Goal: Information Seeking & Learning: Learn about a topic

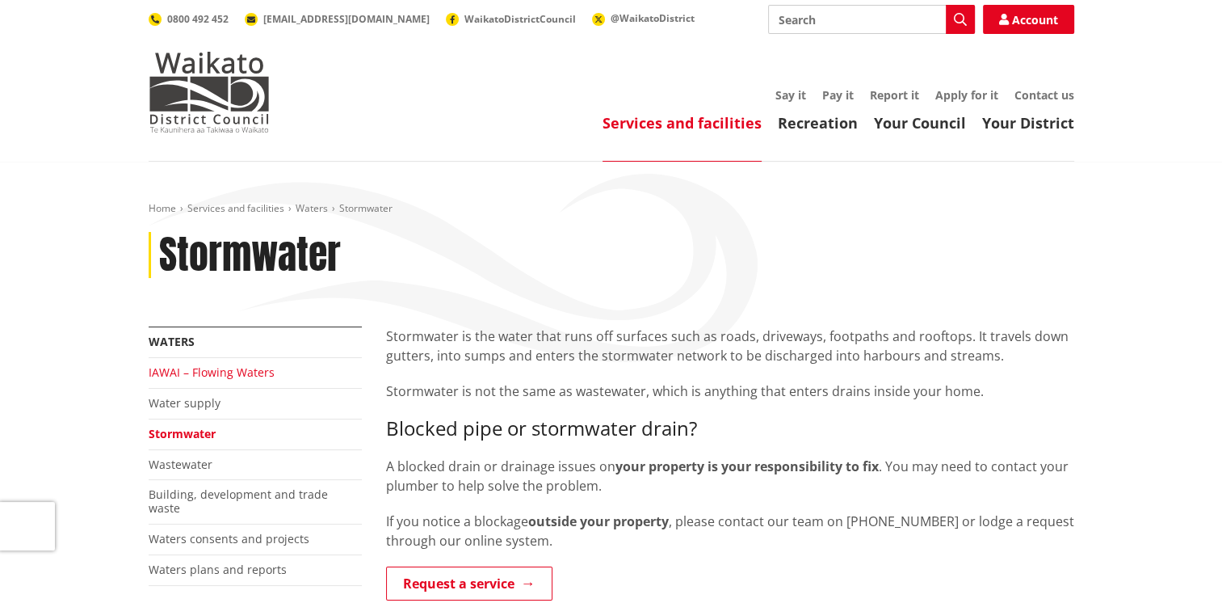
click at [216, 375] on link "IAWAI – Flowing Waters" at bounding box center [212, 371] width 126 height 15
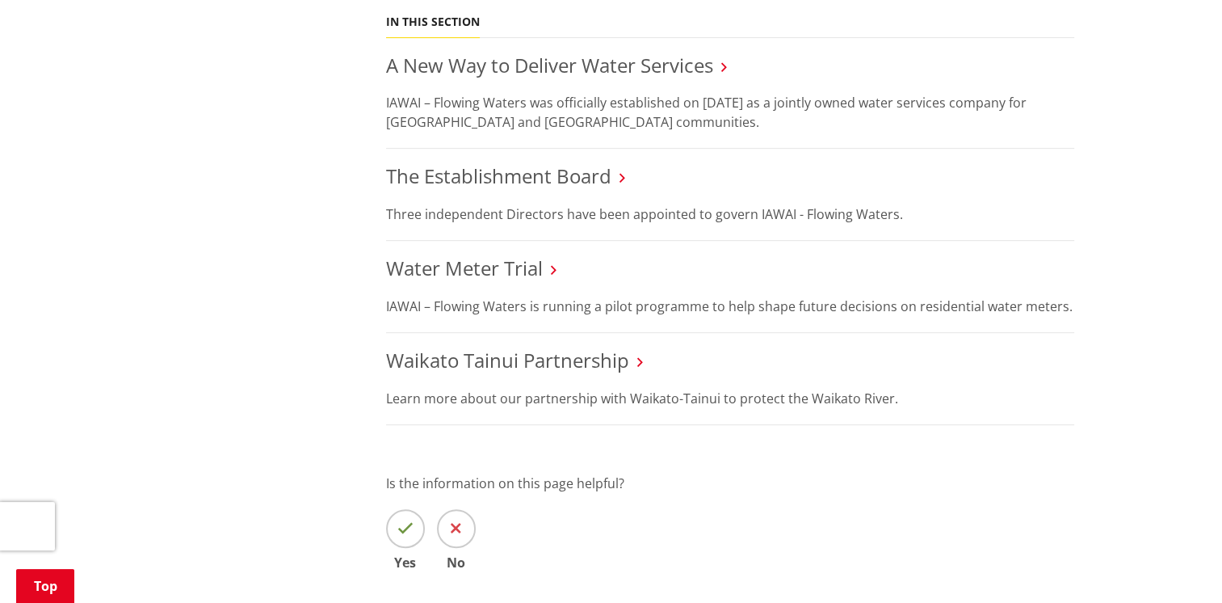
scroll to position [727, 0]
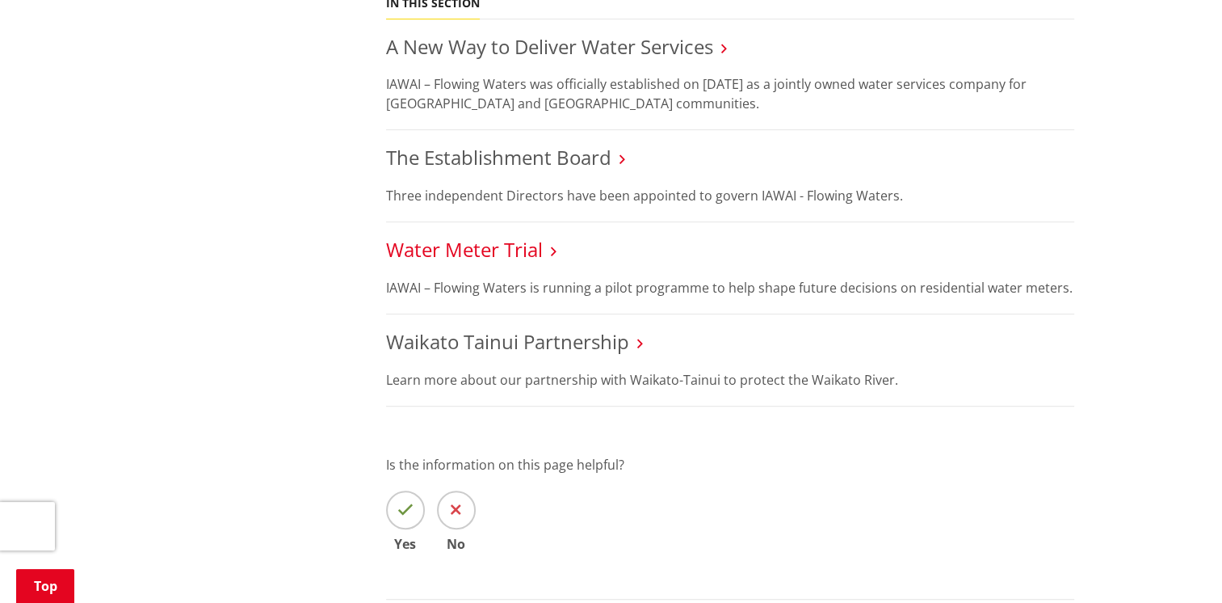
click at [503, 254] on link "Water Meter Trial" at bounding box center [464, 249] width 157 height 27
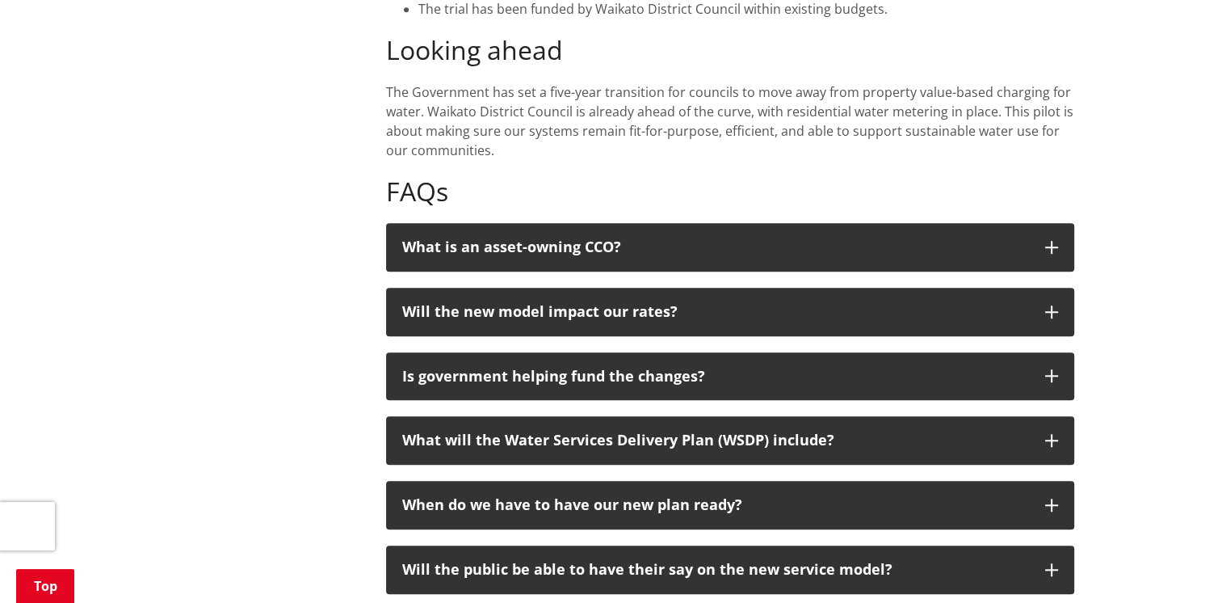
scroll to position [1293, 0]
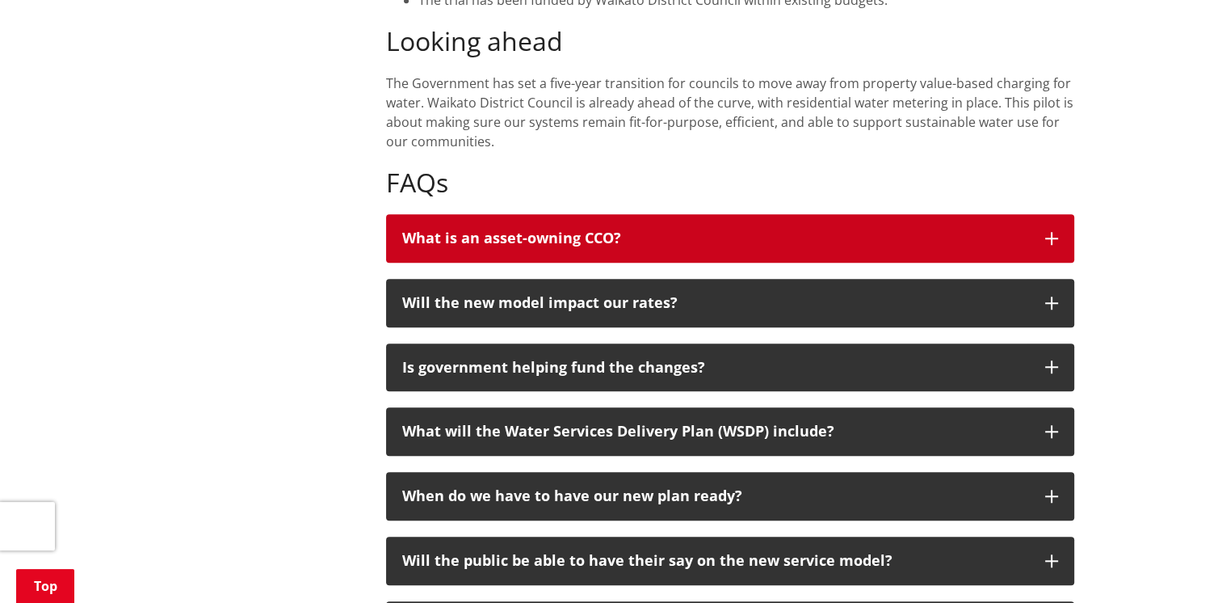
click at [1048, 232] on icon "button" at bounding box center [1051, 238] width 13 height 13
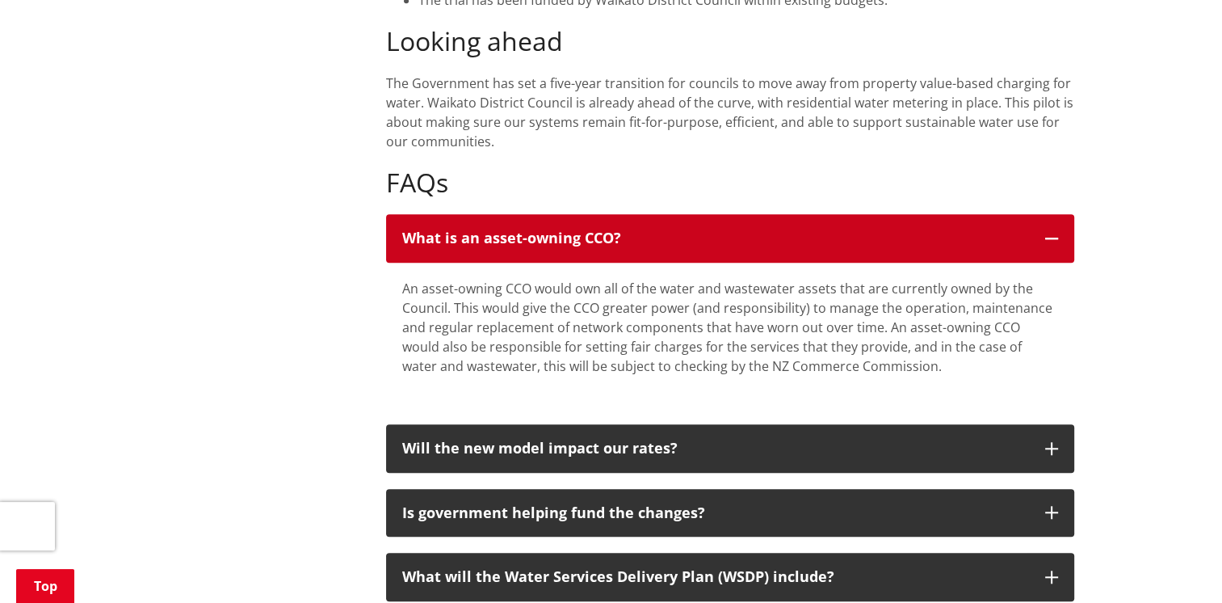
click at [1048, 232] on icon "button" at bounding box center [1051, 238] width 13 height 13
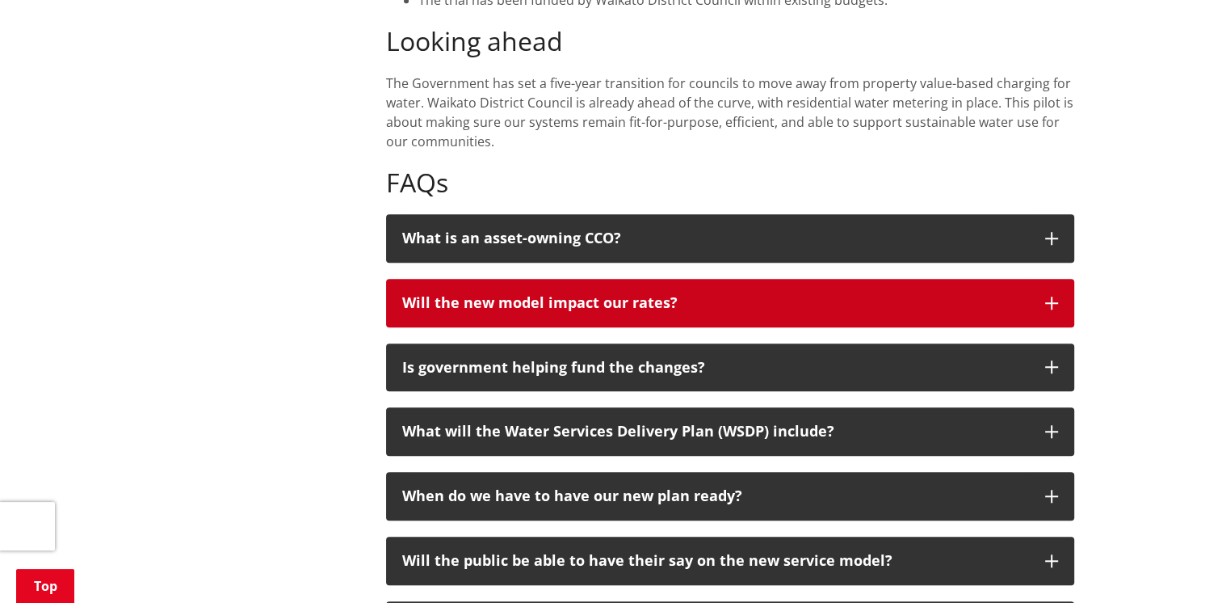
click at [1050, 296] on icon "button" at bounding box center [1051, 302] width 13 height 13
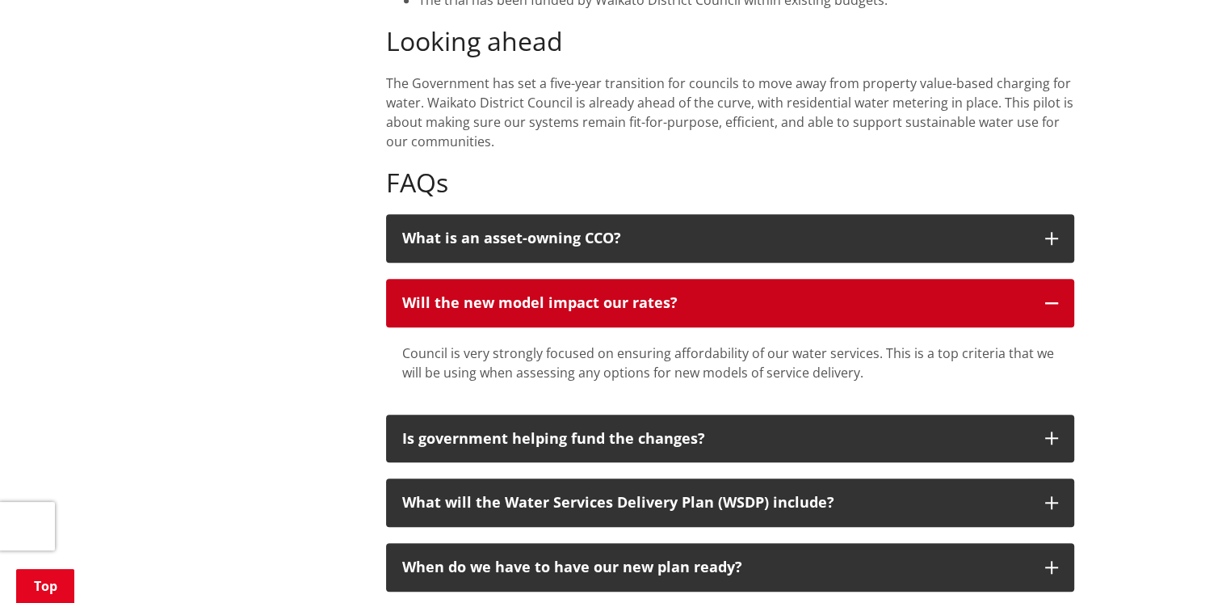
click at [1050, 296] on icon "button" at bounding box center [1051, 302] width 13 height 13
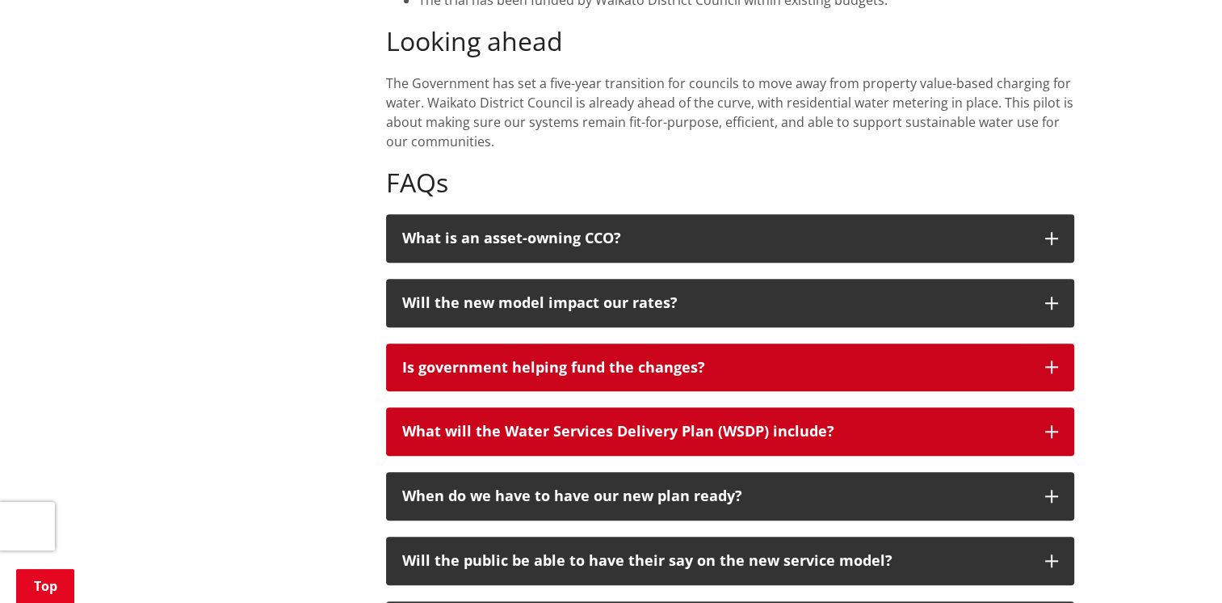
drag, startPoint x: 1058, startPoint y: 347, endPoint x: 1050, endPoint y: 386, distance: 39.5
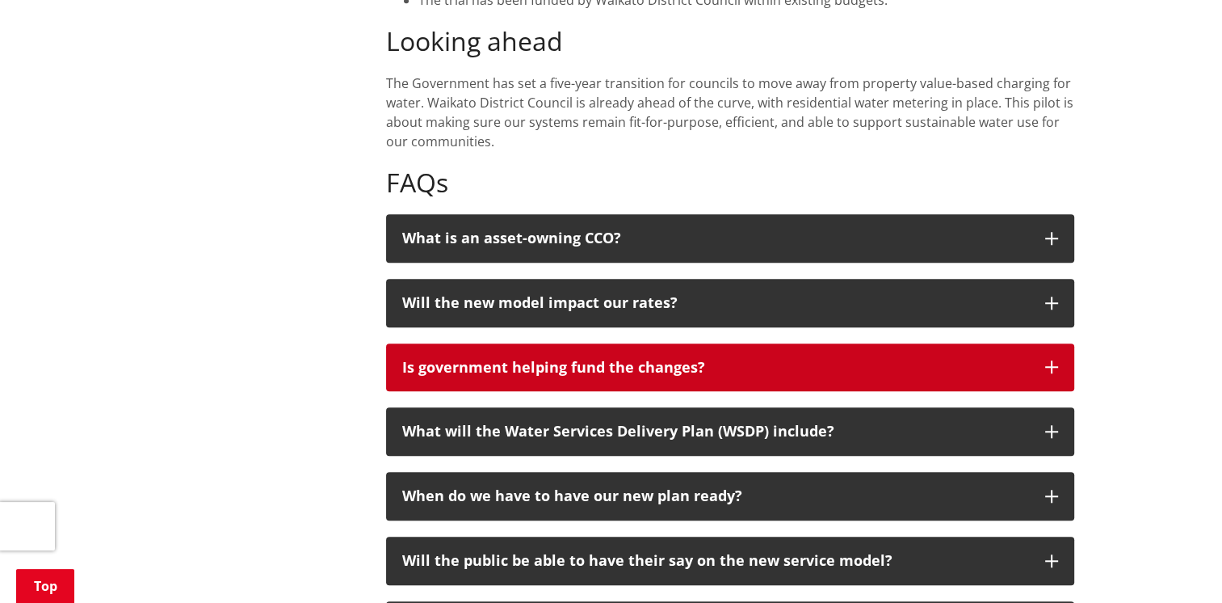
click at [1047, 360] on icon "button" at bounding box center [1051, 366] width 13 height 13
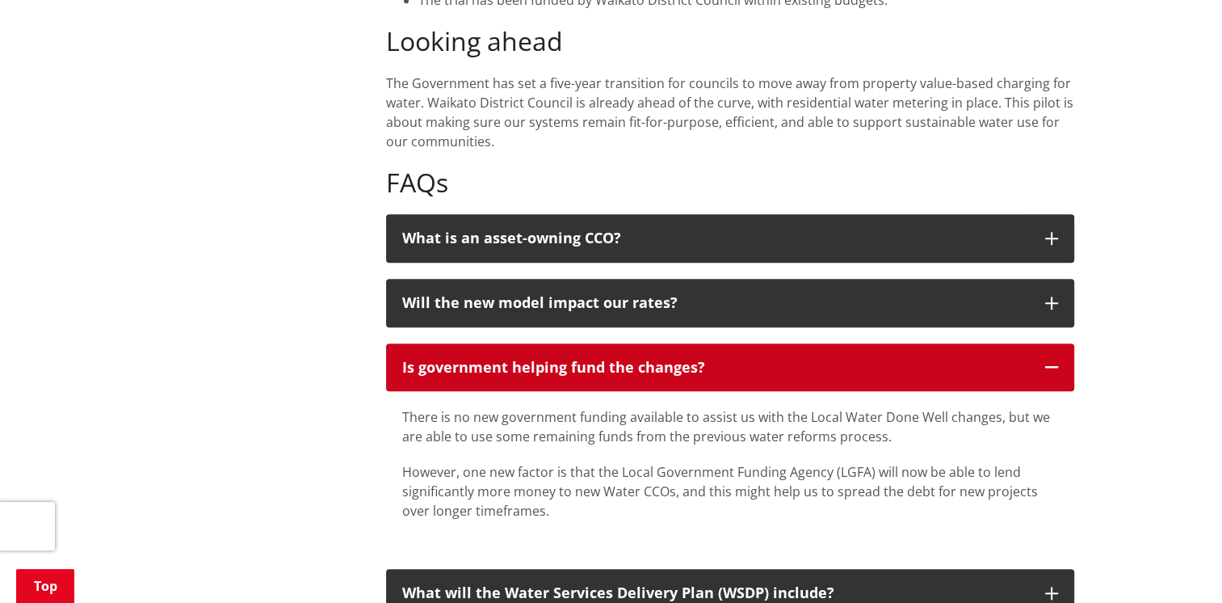
click at [1047, 360] on icon "button" at bounding box center [1051, 366] width 13 height 13
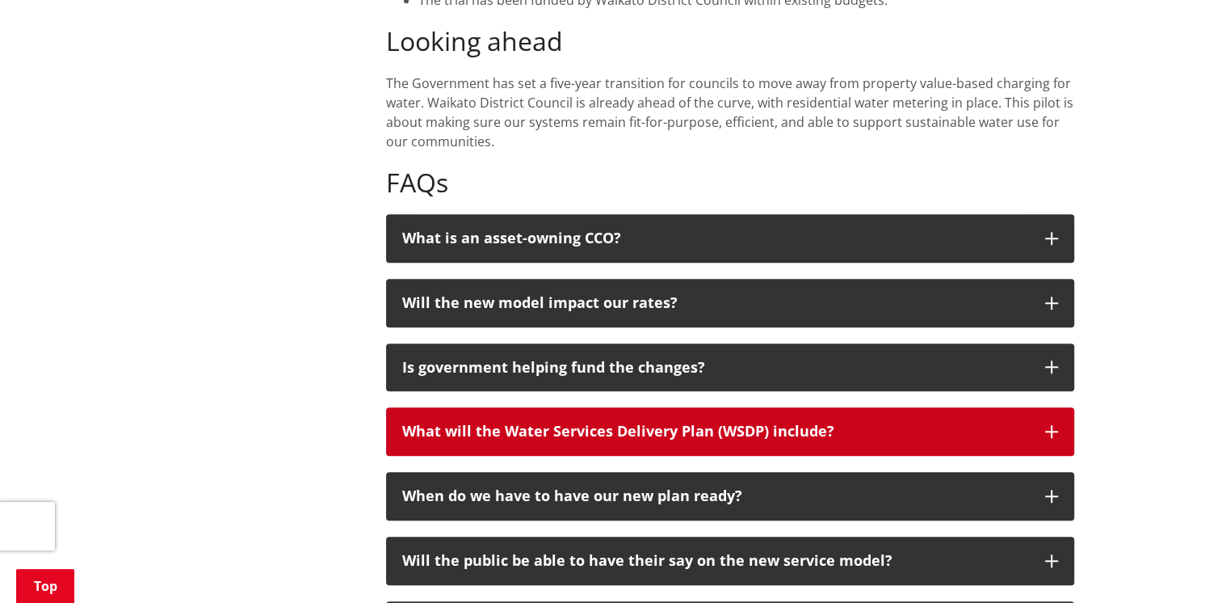
click at [1049, 425] on icon "button" at bounding box center [1051, 431] width 13 height 13
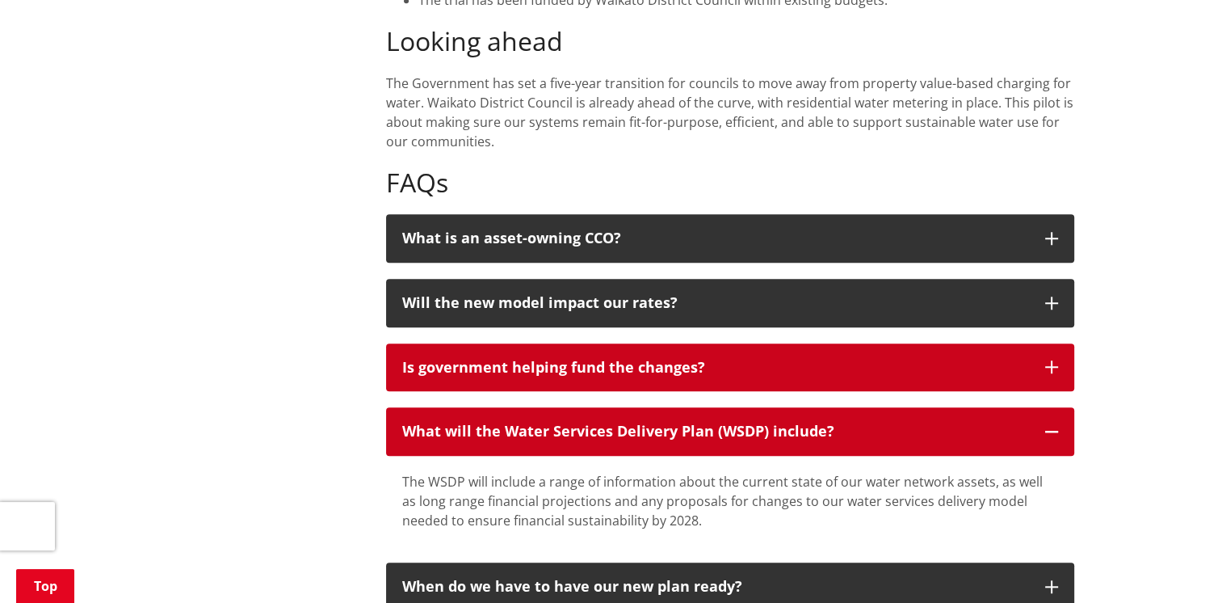
scroll to position [1373, 0]
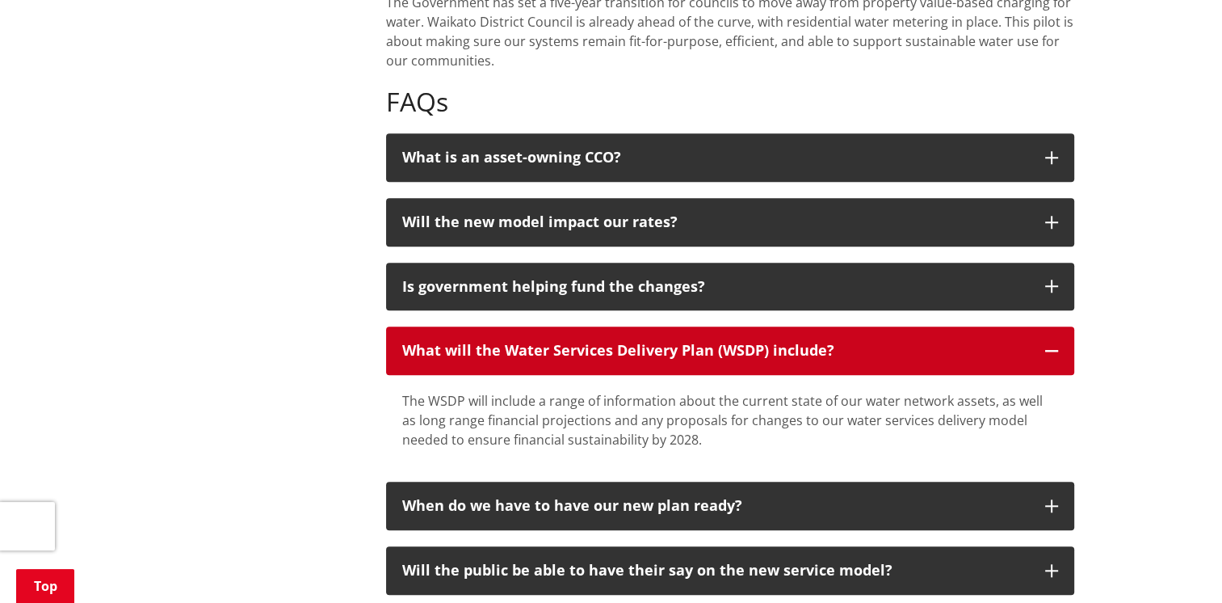
click at [1055, 344] on icon "button" at bounding box center [1051, 350] width 13 height 13
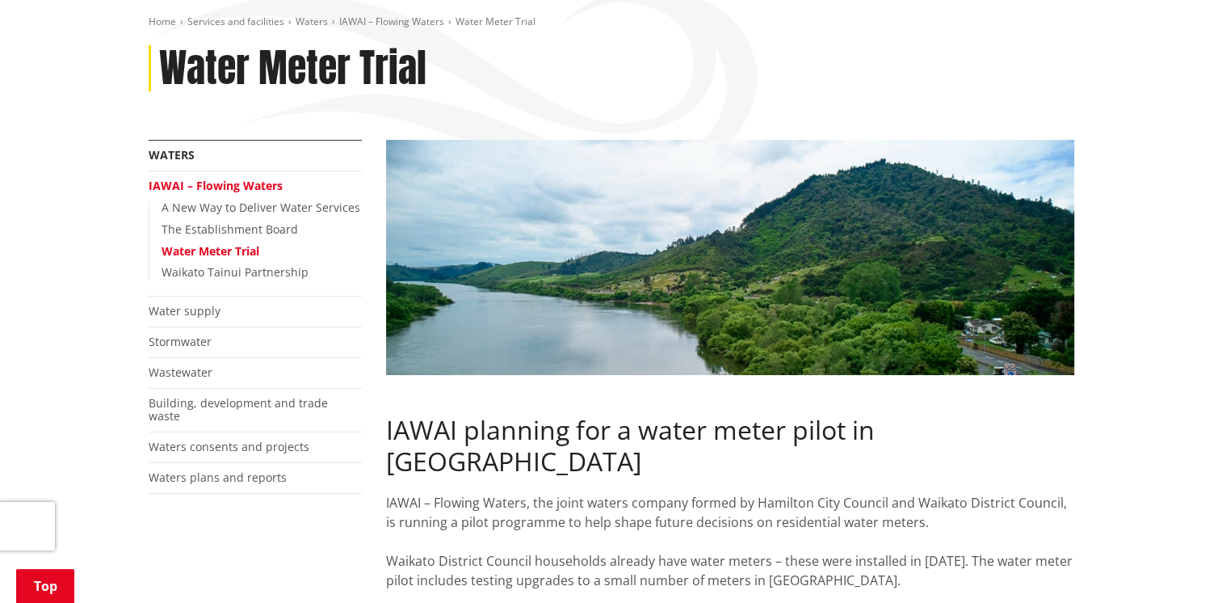
scroll to position [0, 0]
